Goal: Task Accomplishment & Management: Manage account settings

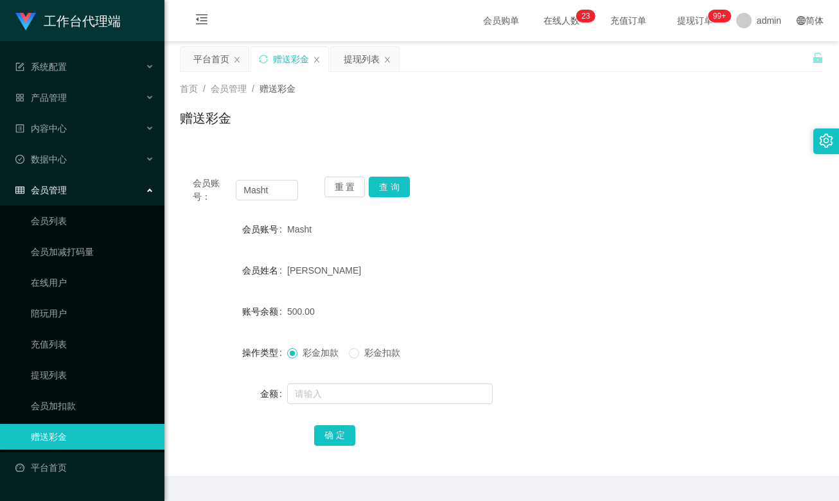
click at [272, 193] on input "Masht" at bounding box center [267, 190] width 62 height 21
type input "Alex5298"
click at [389, 183] on button "查 询" at bounding box center [389, 187] width 41 height 21
click at [523, 298] on form "会员账号 Alex5298 会员姓名 账号余额 100.00 操作类型 彩金加款 彩金扣款 金额 确 定" at bounding box center [502, 332] width 644 height 231
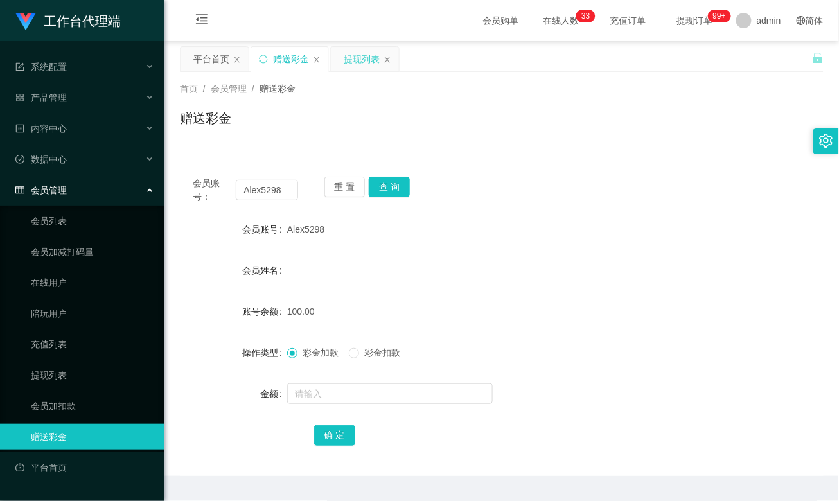
drag, startPoint x: 361, startPoint y: 57, endPoint x: 360, endPoint y: 68, distance: 11.6
click at [361, 57] on div "提现列表" at bounding box center [362, 59] width 36 height 24
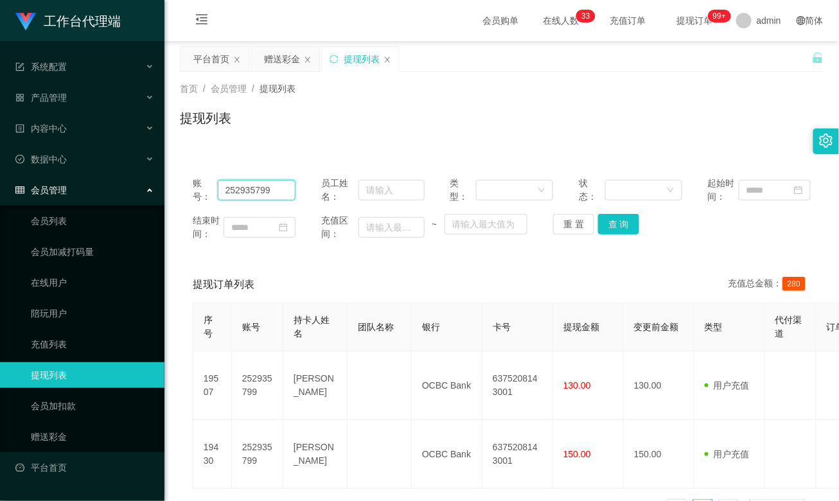
click at [258, 188] on input "252935799" at bounding box center [257, 190] width 78 height 21
paste input "Alex5298"
type input "Alex5298"
click at [616, 225] on button "查 询" at bounding box center [618, 224] width 41 height 21
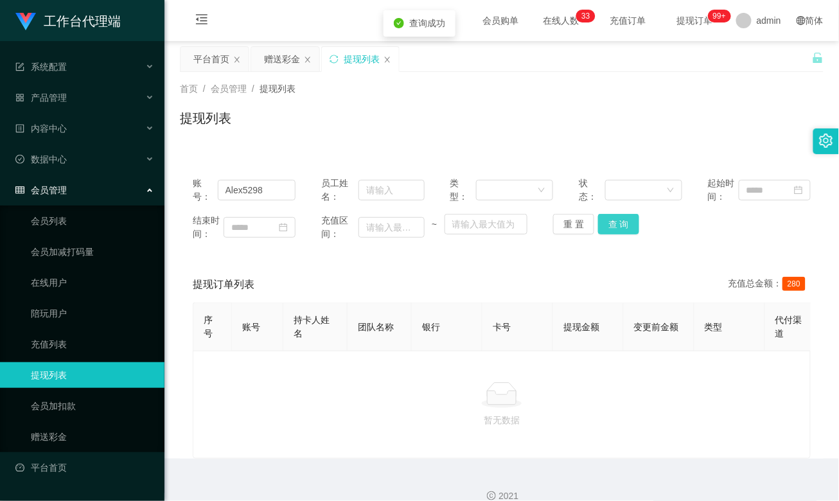
click at [616, 225] on button "查 询" at bounding box center [618, 224] width 41 height 21
click at [292, 57] on div "赠送彩金" at bounding box center [282, 59] width 36 height 24
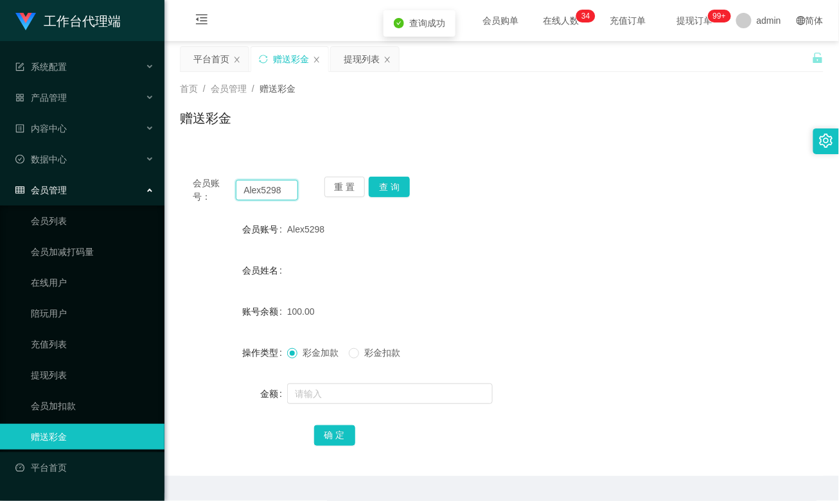
click at [257, 191] on input "Alex5298" at bounding box center [267, 190] width 62 height 21
drag, startPoint x: 379, startPoint y: 186, endPoint x: 406, endPoint y: 206, distance: 33.5
click at [379, 186] on button "查 询" at bounding box center [389, 187] width 41 height 21
click at [608, 239] on div "Alex5298" at bounding box center [475, 230] width 376 height 26
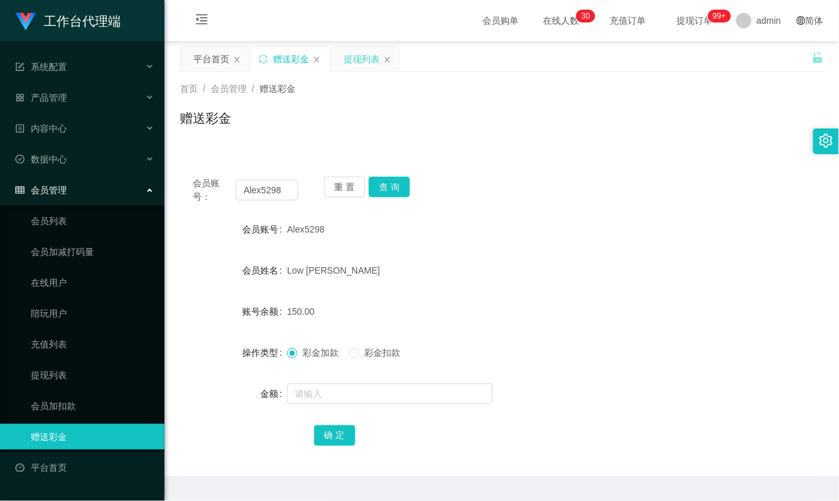
click at [366, 58] on div "提现列表" at bounding box center [362, 59] width 36 height 24
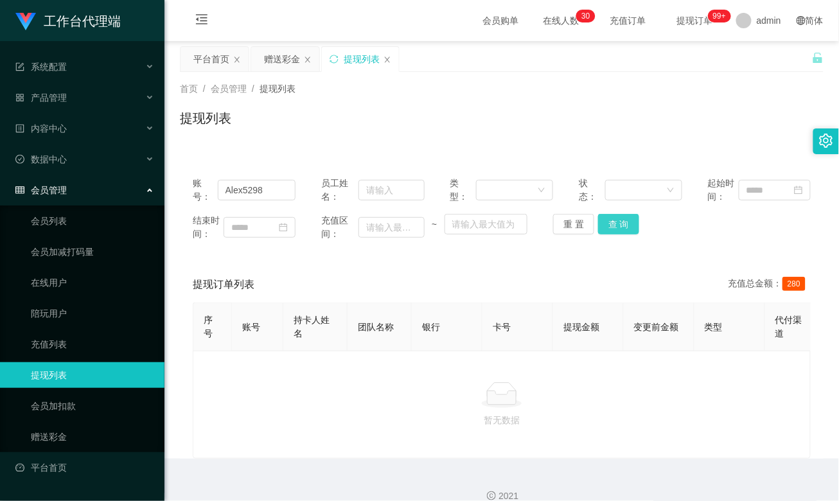
click at [612, 230] on button "查 询" at bounding box center [618, 224] width 41 height 21
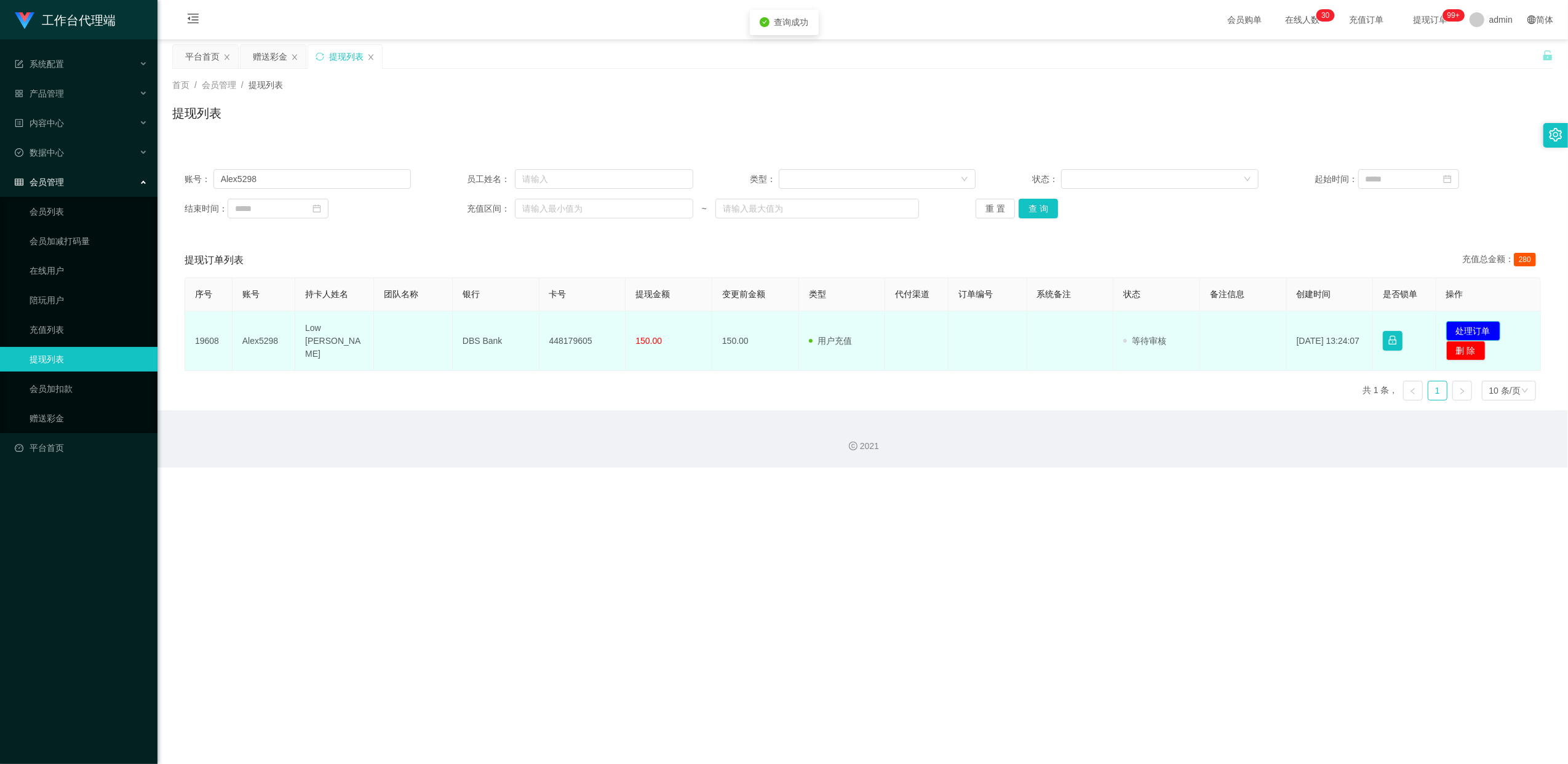
click at [803, 327] on button "处理订单" at bounding box center [1473, 330] width 55 height 20
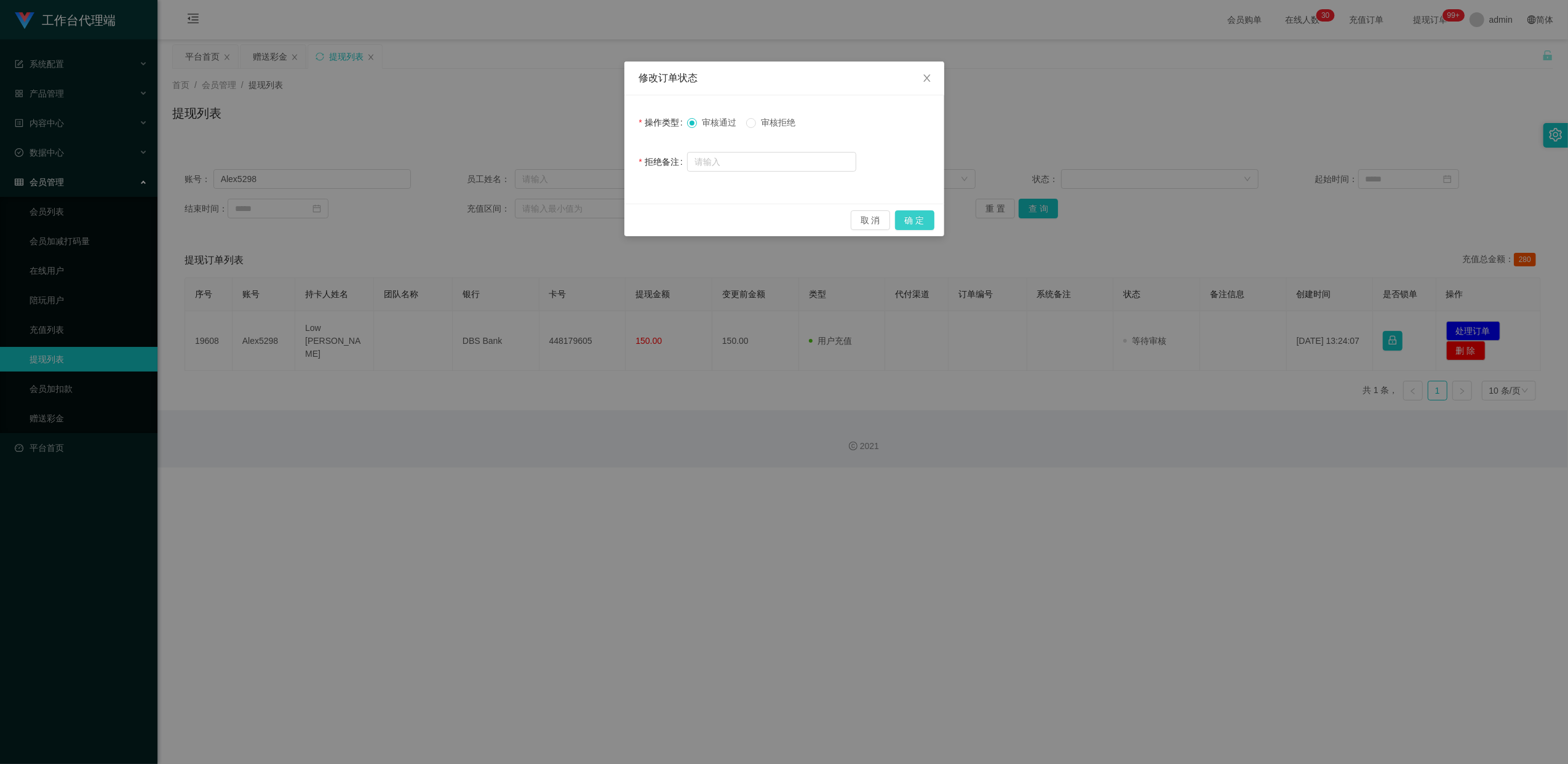
click at [803, 220] on button "确 定" at bounding box center [914, 220] width 39 height 20
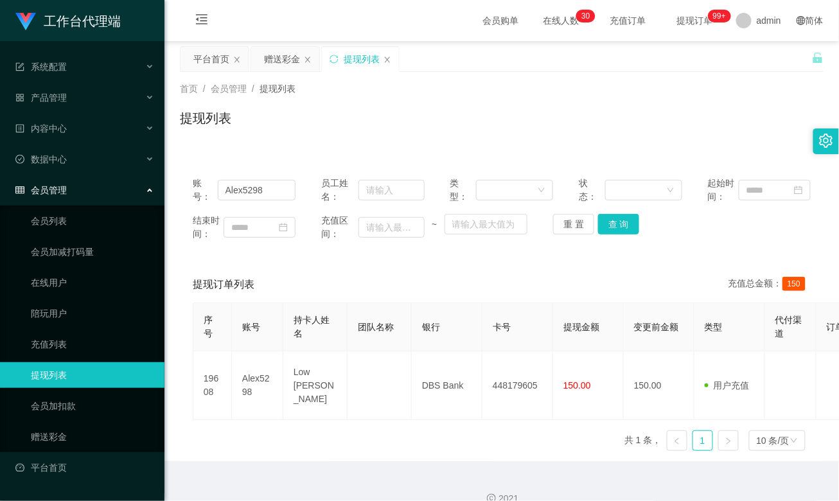
click at [414, 463] on div "2021" at bounding box center [502, 491] width 675 height 60
click at [285, 57] on div "赠送彩金" at bounding box center [282, 59] width 36 height 24
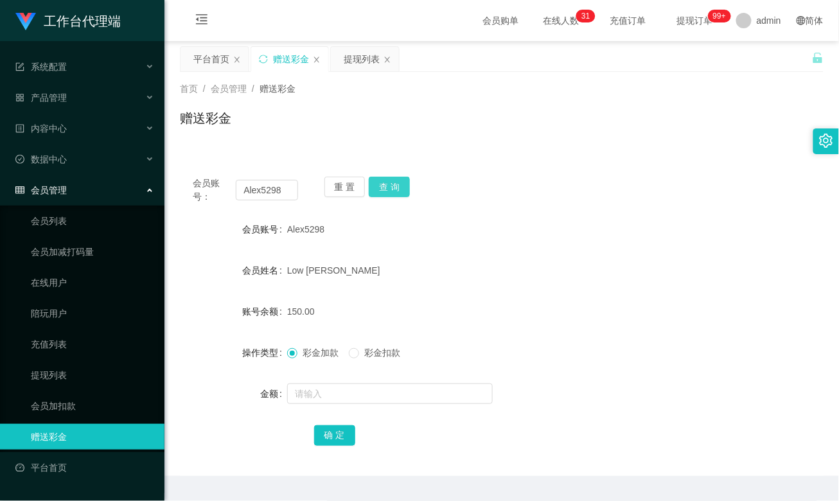
click at [391, 177] on button "查 询" at bounding box center [389, 187] width 41 height 21
